Goal: Task Accomplishment & Management: Use online tool/utility

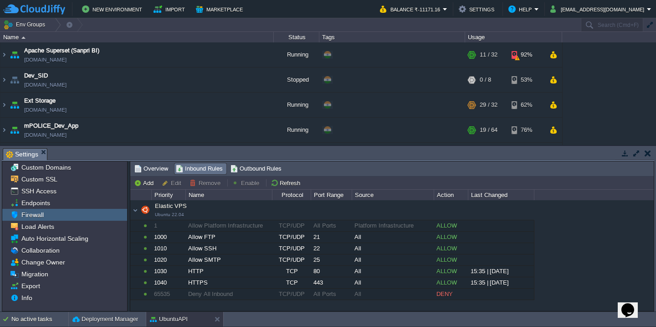
scroll to position [79, 0]
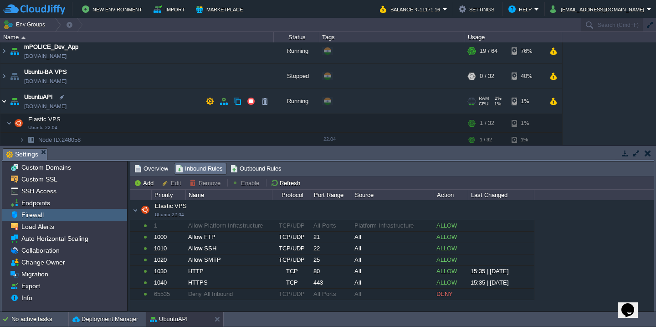
click at [2, 103] on img at bounding box center [3, 101] width 7 height 25
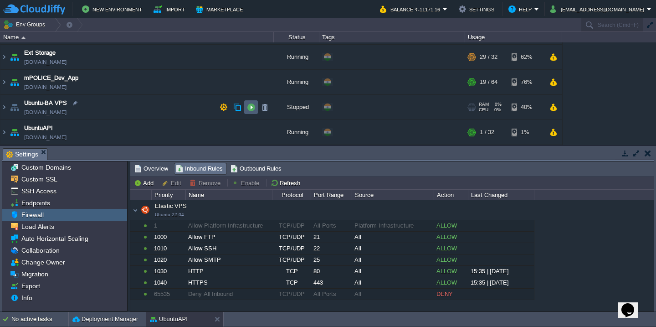
click at [252, 103] on button "button" at bounding box center [251, 107] width 8 height 8
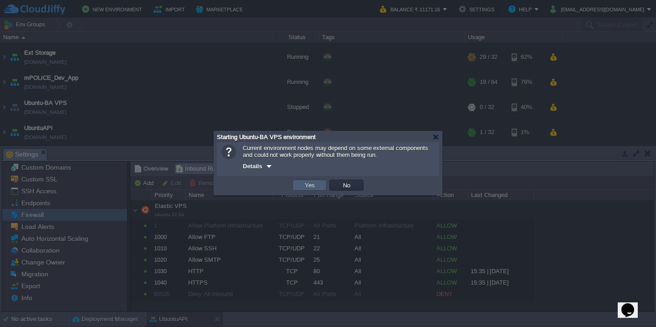
click at [302, 184] on button "Yes" at bounding box center [309, 185] width 15 height 8
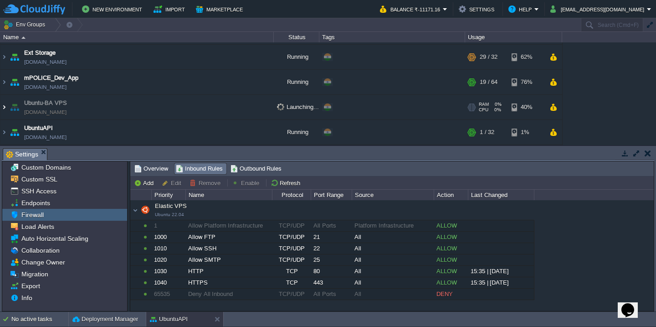
click at [5, 95] on img at bounding box center [3, 107] width 7 height 25
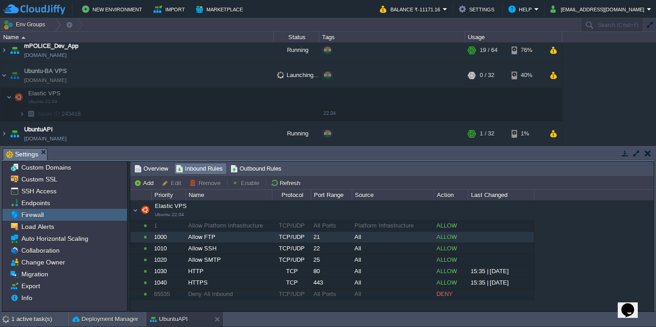
scroll to position [81, 0]
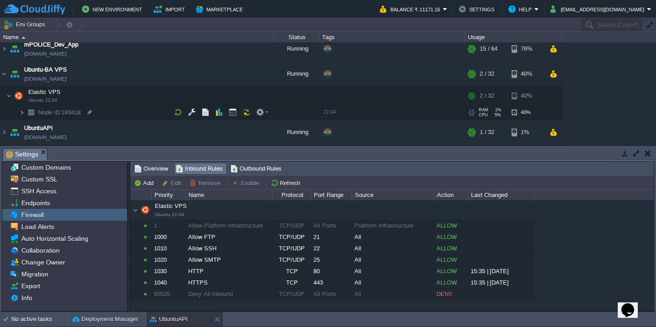
click at [23, 111] on img at bounding box center [21, 112] width 5 height 14
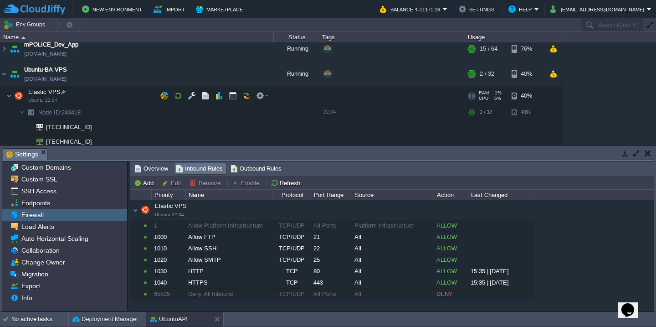
scroll to position [114, 0]
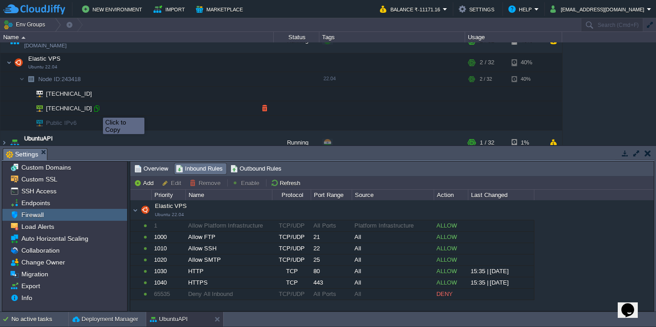
click at [96, 109] on div at bounding box center [96, 108] width 8 height 8
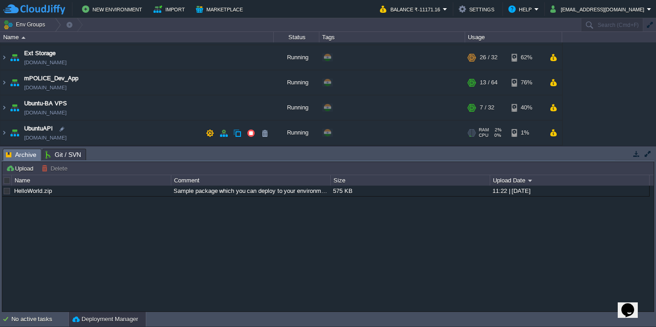
scroll to position [47, 0]
click at [6, 132] on img at bounding box center [3, 132] width 7 height 25
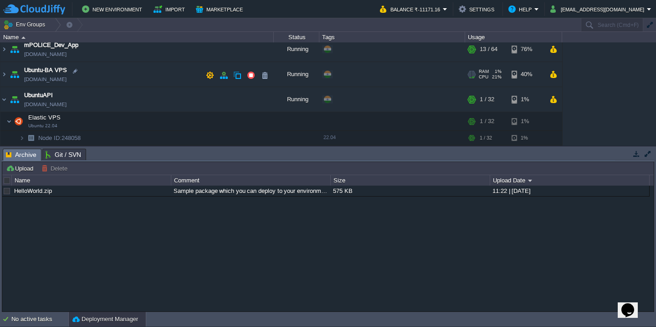
scroll to position [81, 0]
click at [21, 140] on img at bounding box center [21, 138] width 5 height 14
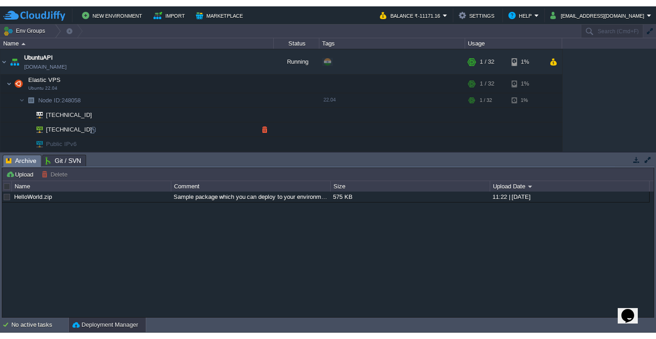
scroll to position [124, 0]
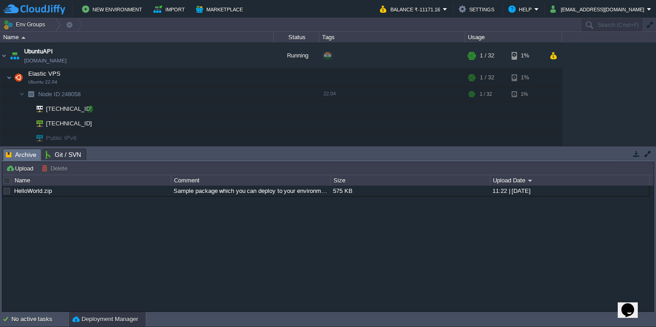
click at [90, 108] on div at bounding box center [90, 109] width 8 height 8
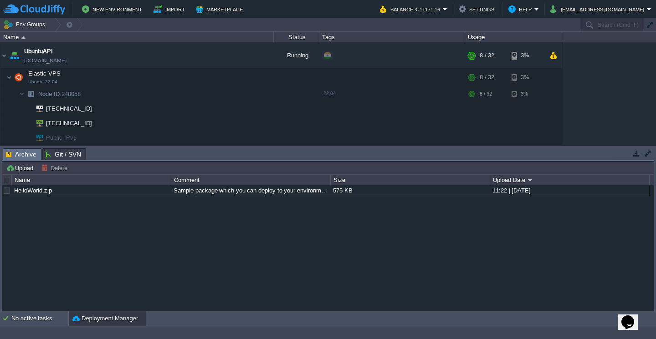
scroll to position [112, 0]
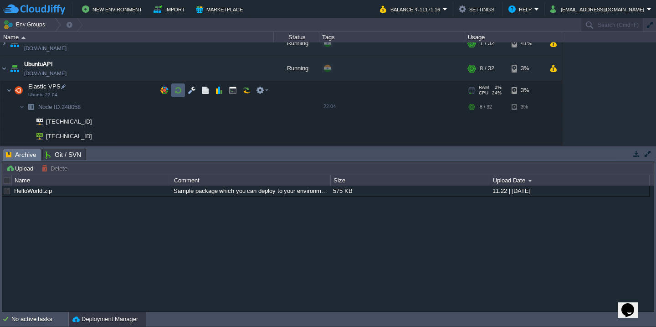
click at [178, 90] on button "button" at bounding box center [178, 90] width 8 height 8
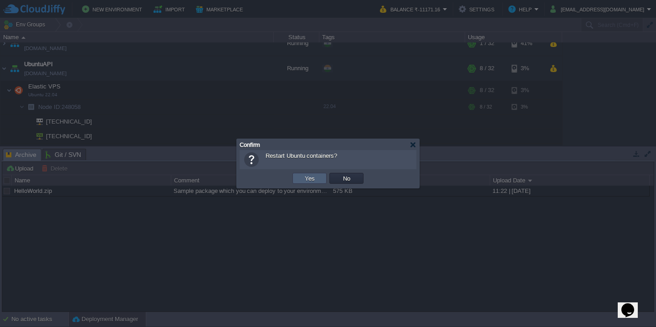
click at [310, 179] on button "Yes" at bounding box center [309, 178] width 15 height 8
